Goal: Task Accomplishment & Management: Use online tool/utility

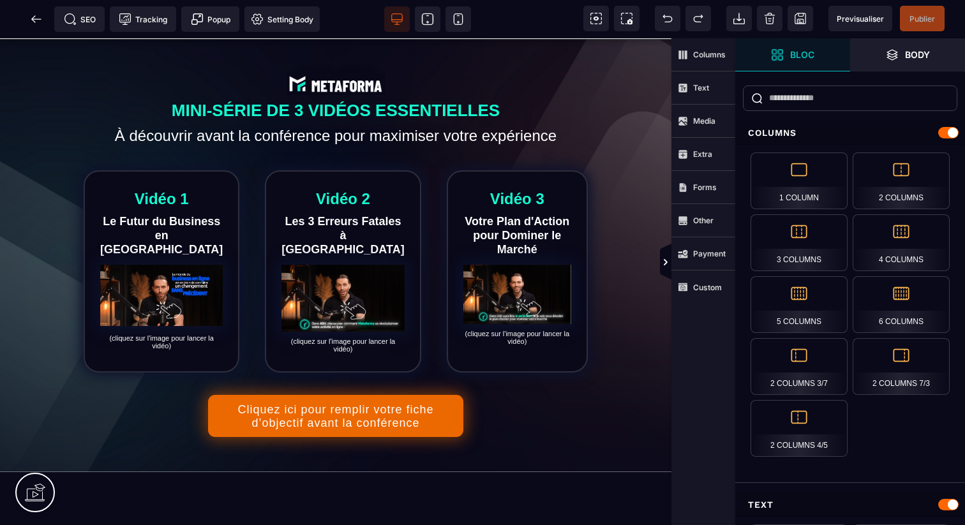
click at [39, 492] on icon at bounding box center [35, 493] width 20 height 20
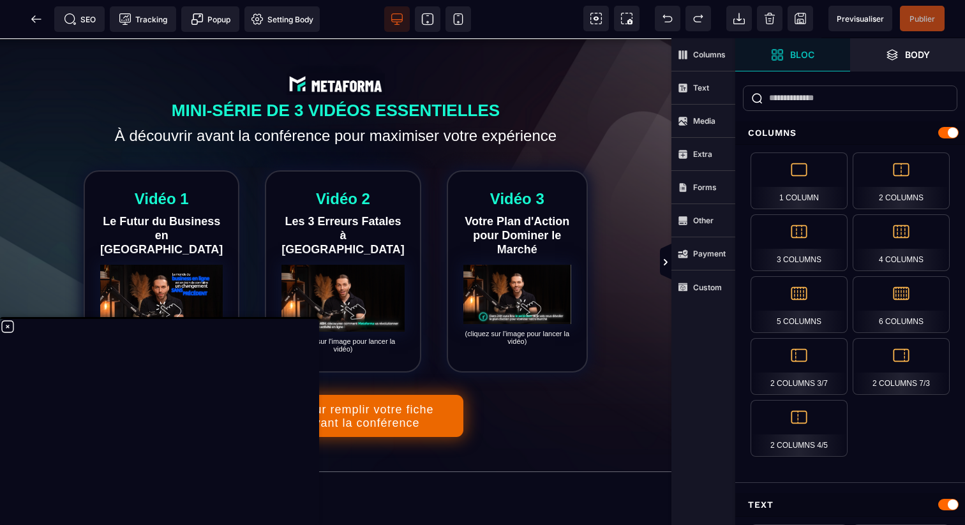
click at [10, 325] on icon at bounding box center [7, 326] width 15 height 15
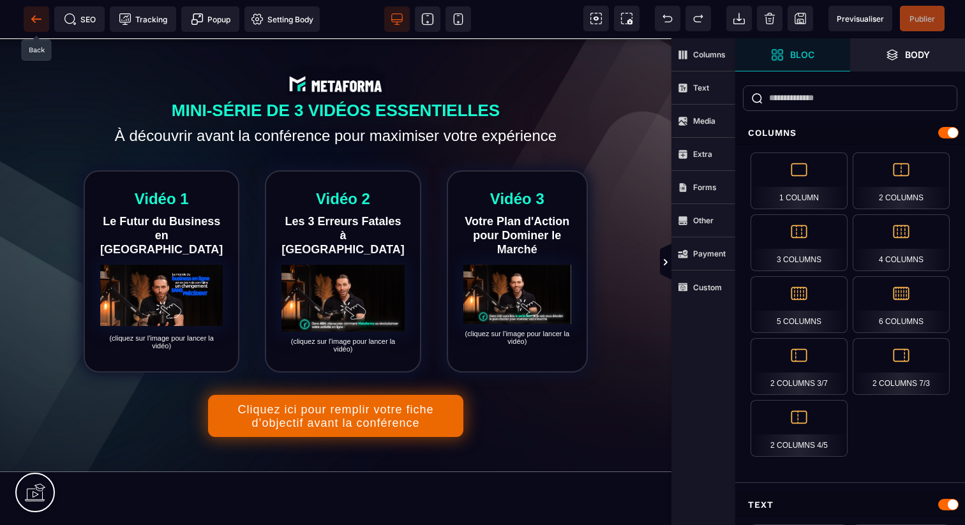
click at [35, 21] on icon at bounding box center [36, 19] width 13 height 13
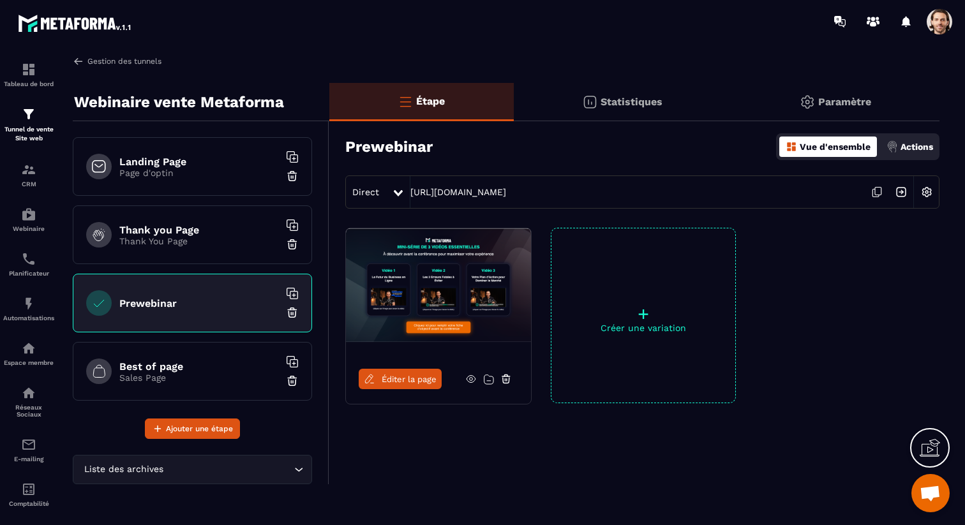
click at [124, 66] on link "Gestion des tunnels" at bounding box center [117, 61] width 89 height 11
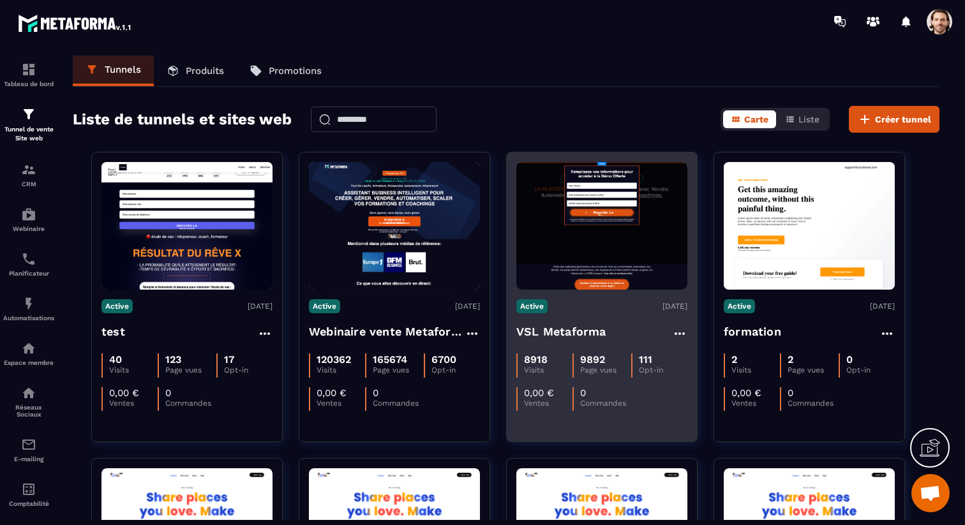
click at [555, 337] on h4 "VSL Metaforma" at bounding box center [561, 332] width 90 height 18
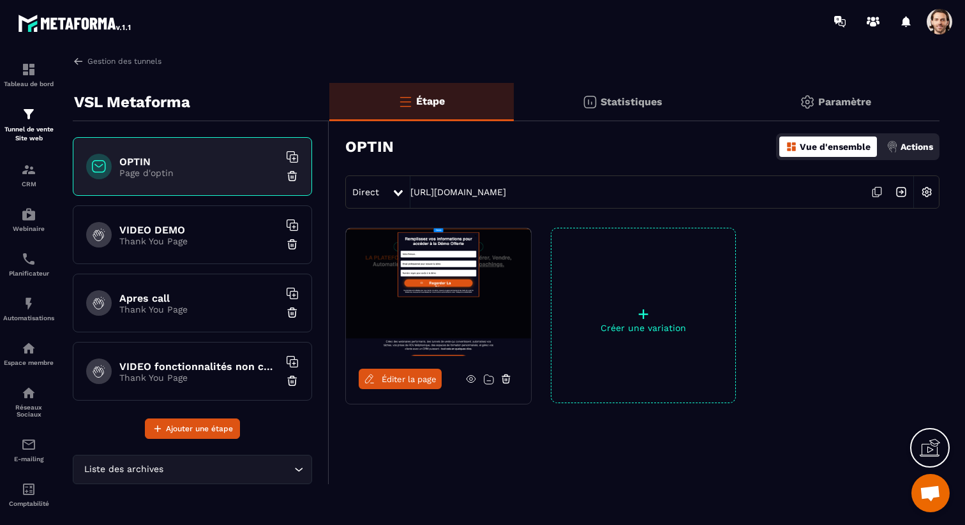
click at [396, 372] on link "Éditer la page" at bounding box center [400, 379] width 83 height 20
